Goal: Register for event/course

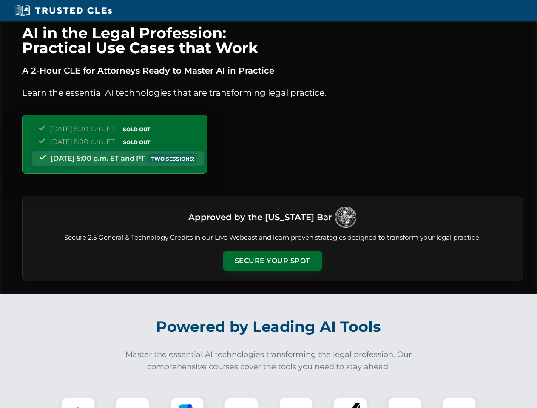
click at [272, 261] on button "Secure Your Spot" at bounding box center [272, 261] width 99 height 20
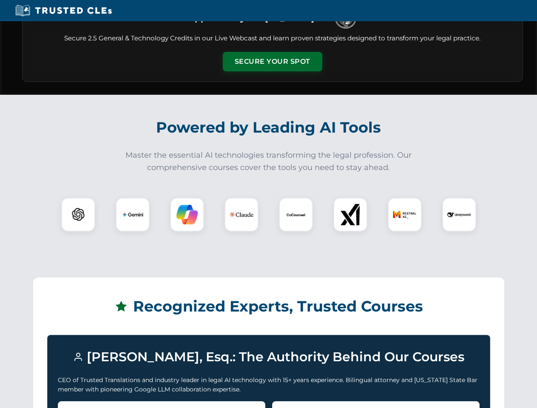
scroll to position [737, 0]
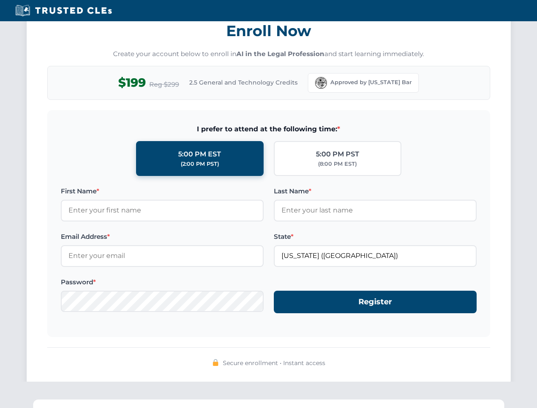
click at [78, 402] on div "AI in the Legal Profession: Practical Use Cases that Work A 2-Hour CLE for Atto…" at bounding box center [268, 278] width 537 height 1988
